Goal: Information Seeking & Learning: Learn about a topic

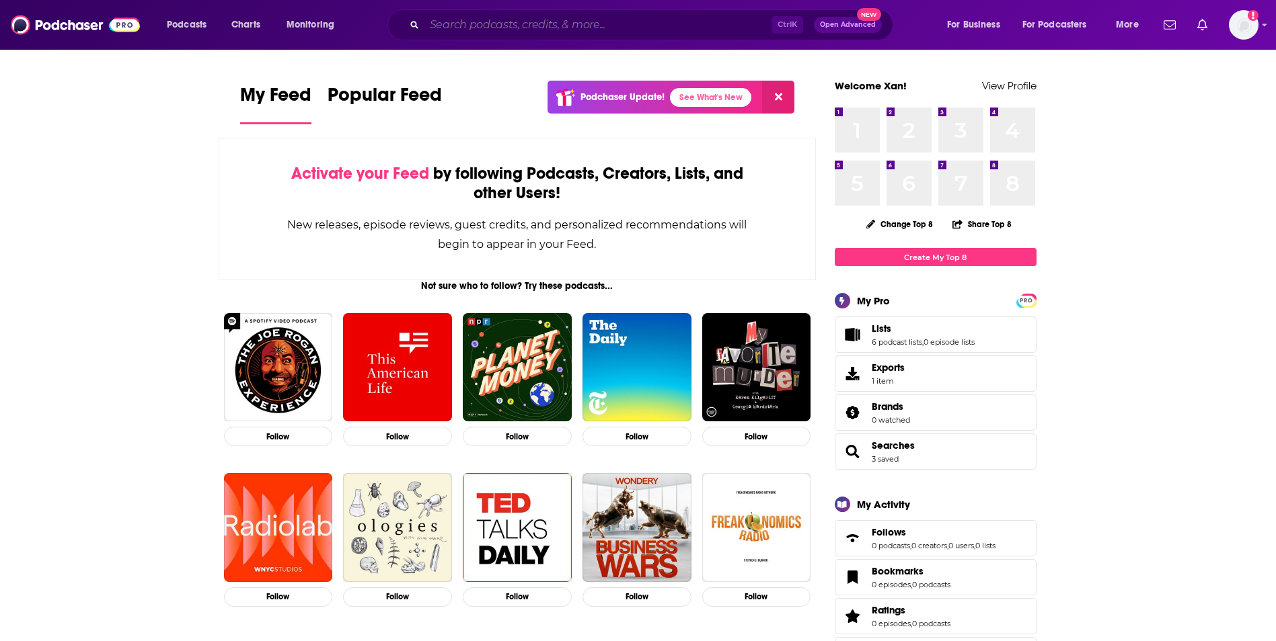
click at [554, 26] on input "Search podcasts, credits, & more..." at bounding box center [597, 25] width 347 height 22
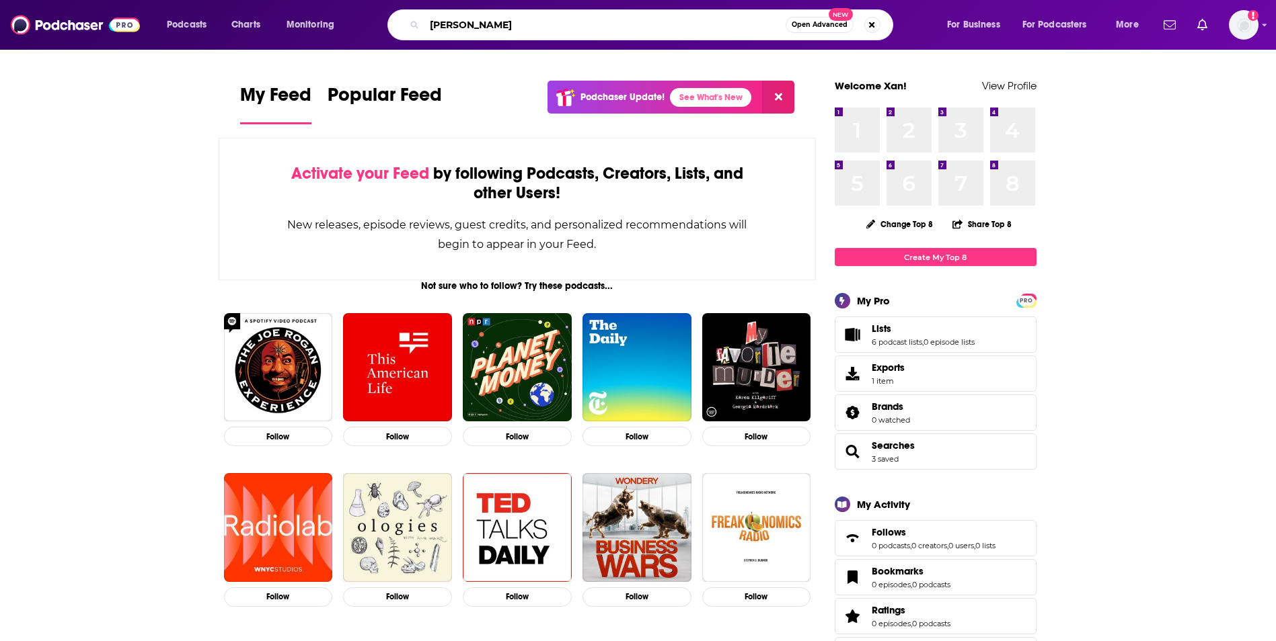
type input "[PERSON_NAME]"
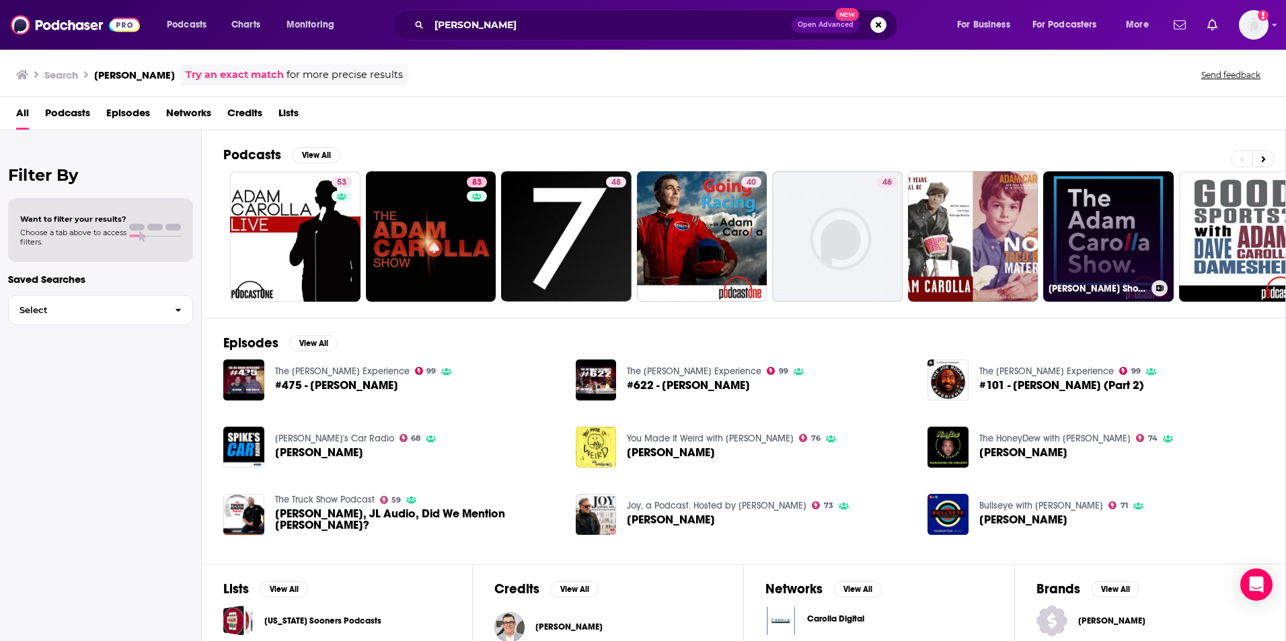
click at [1085, 234] on link "[PERSON_NAME] Show Daily Brief" at bounding box center [1108, 236] width 130 height 130
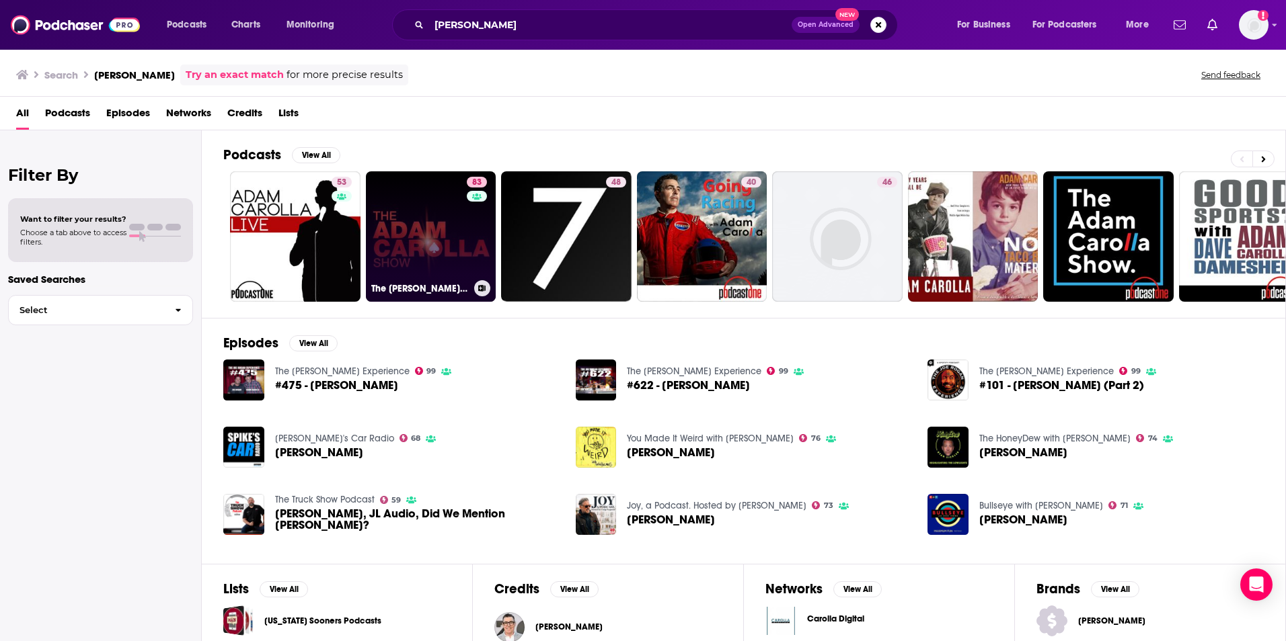
click at [443, 234] on link "83 The [PERSON_NAME] Show" at bounding box center [431, 236] width 130 height 130
